Goal: Use online tool/utility: Utilize a website feature to perform a specific function

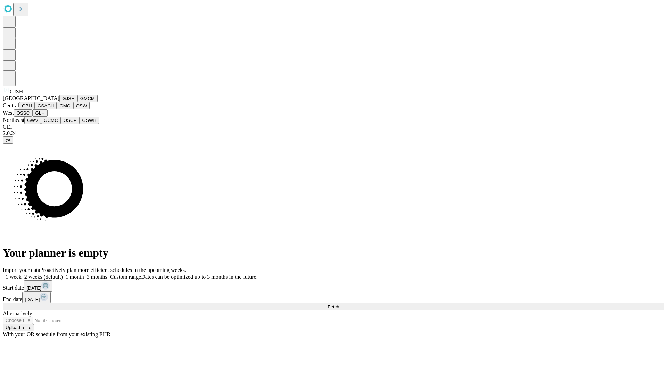
click at [59, 102] on button "GJSH" at bounding box center [68, 98] width 18 height 7
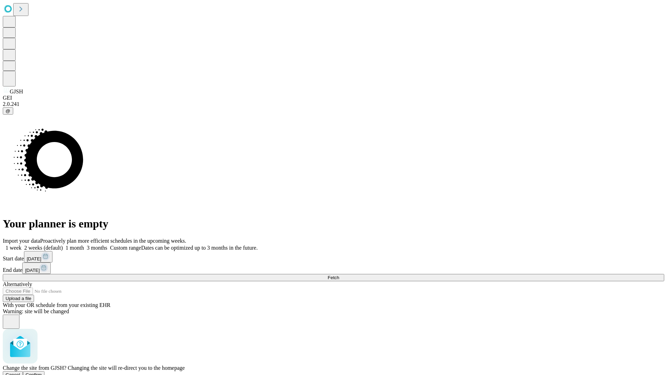
click at [42, 372] on span "Confirm" at bounding box center [34, 374] width 16 height 5
click at [63, 245] on label "2 weeks (default)" at bounding box center [42, 248] width 41 height 6
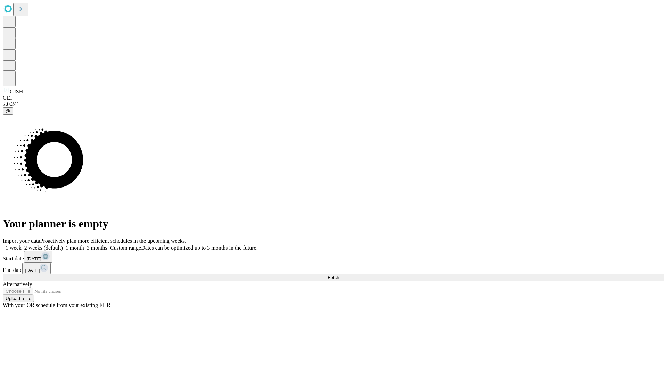
click at [339, 275] on span "Fetch" at bounding box center [332, 277] width 11 height 5
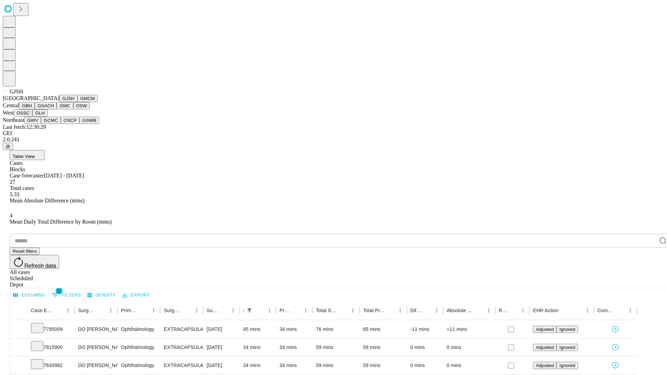
click at [77, 102] on button "GMCM" at bounding box center [87, 98] width 20 height 7
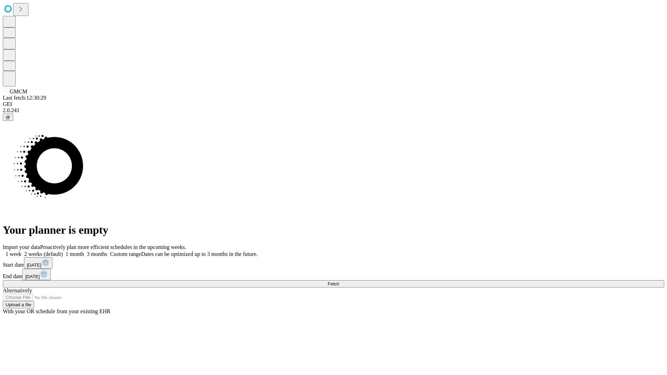
click at [63, 251] on label "2 weeks (default)" at bounding box center [42, 254] width 41 height 6
click at [339, 281] on span "Fetch" at bounding box center [332, 283] width 11 height 5
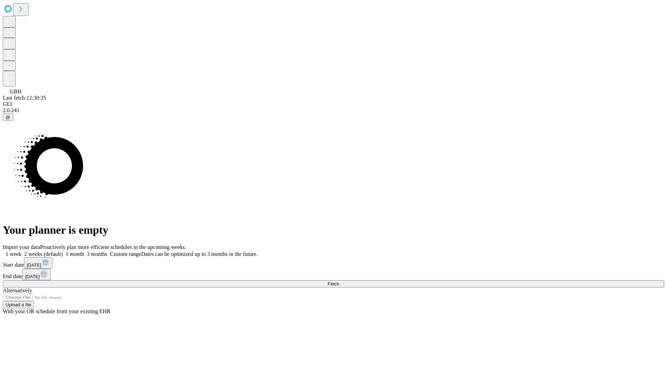
click at [63, 251] on label "2 weeks (default)" at bounding box center [42, 254] width 41 height 6
click at [339, 281] on span "Fetch" at bounding box center [332, 283] width 11 height 5
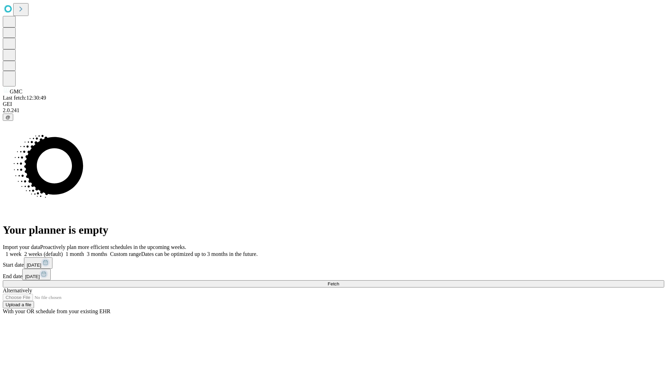
click at [63, 251] on label "2 weeks (default)" at bounding box center [42, 254] width 41 height 6
click at [339, 281] on span "Fetch" at bounding box center [332, 283] width 11 height 5
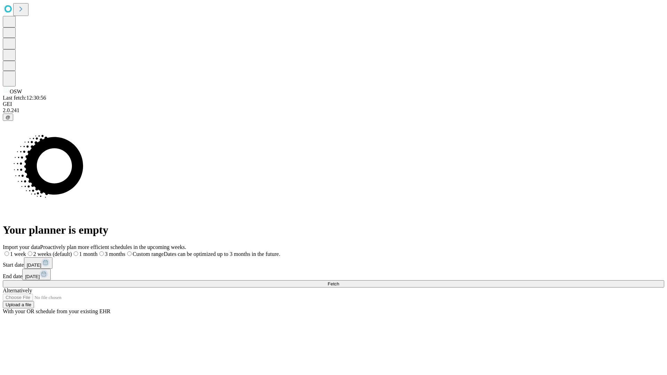
click at [339, 281] on span "Fetch" at bounding box center [332, 283] width 11 height 5
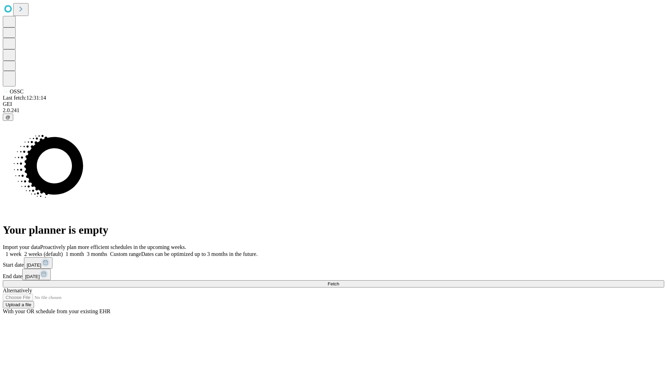
click at [63, 251] on label "2 weeks (default)" at bounding box center [42, 254] width 41 height 6
click at [339, 281] on span "Fetch" at bounding box center [332, 283] width 11 height 5
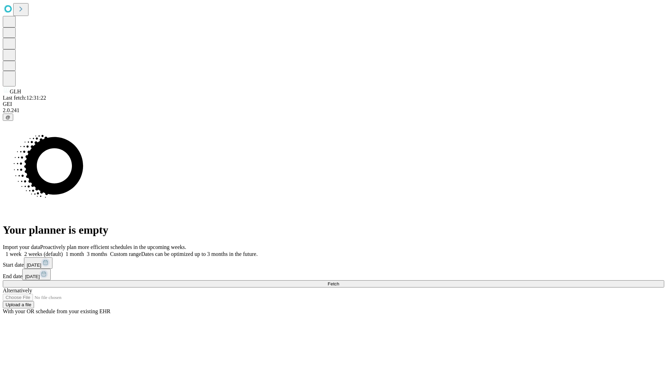
click at [339, 281] on span "Fetch" at bounding box center [332, 283] width 11 height 5
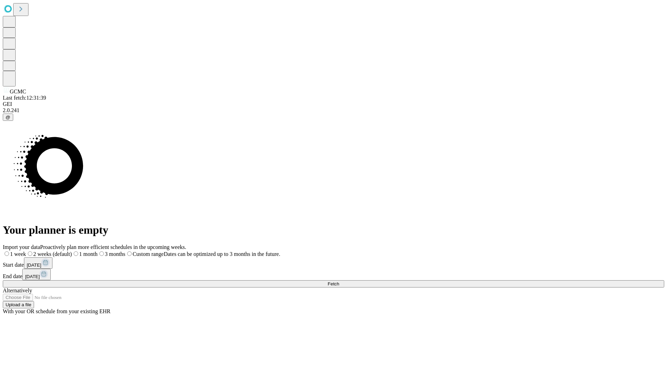
click at [339, 281] on span "Fetch" at bounding box center [332, 283] width 11 height 5
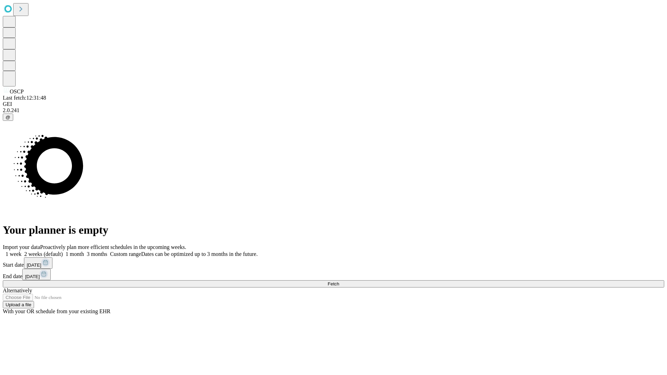
click at [63, 251] on label "2 weeks (default)" at bounding box center [42, 254] width 41 height 6
click at [339, 281] on span "Fetch" at bounding box center [332, 283] width 11 height 5
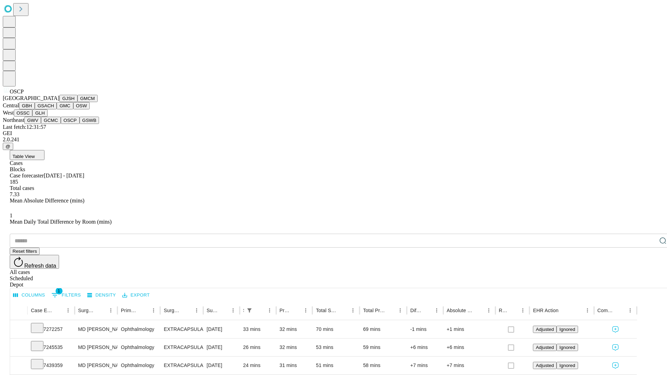
click at [80, 124] on button "GSWB" at bounding box center [90, 120] width 20 height 7
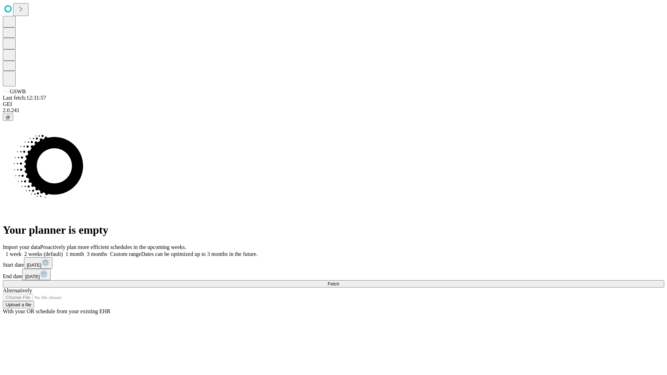
click at [63, 251] on label "2 weeks (default)" at bounding box center [42, 254] width 41 height 6
click at [339, 281] on span "Fetch" at bounding box center [332, 283] width 11 height 5
